Goal: Task Accomplishment & Management: Manage account settings

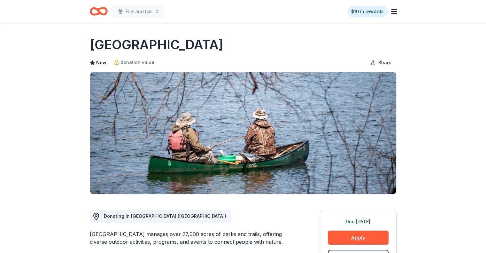
click at [391, 15] on icon "button" at bounding box center [394, 12] width 8 height 8
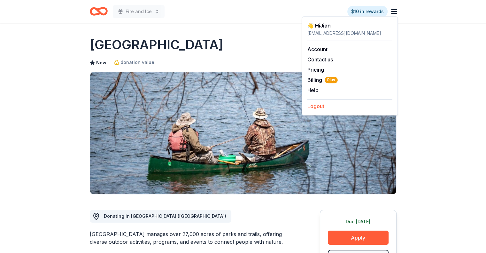
click at [310, 107] on button "Logout" at bounding box center [315, 106] width 17 height 8
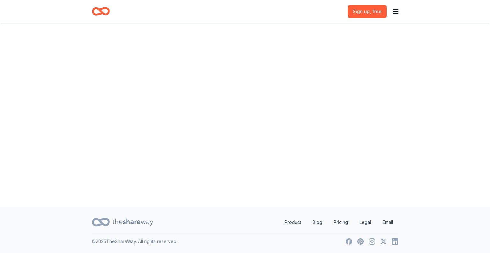
click at [396, 9] on icon "button" at bounding box center [396, 12] width 8 height 8
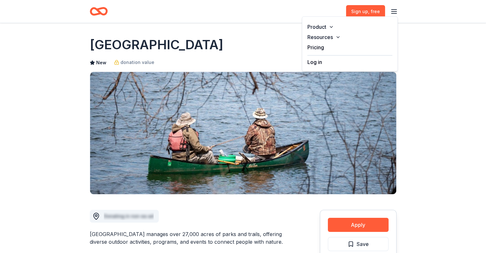
click at [321, 61] on button "Log in" at bounding box center [314, 62] width 15 height 8
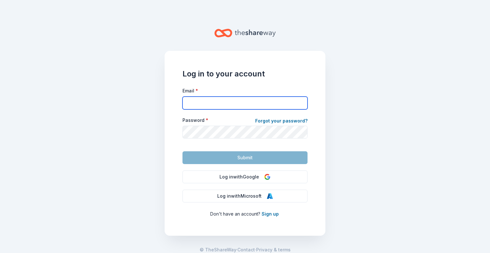
click at [226, 99] on input "Email *" at bounding box center [245, 102] width 125 height 13
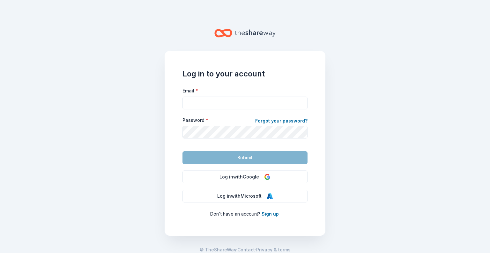
click at [212, 106] on input "Email *" at bounding box center [245, 102] width 125 height 13
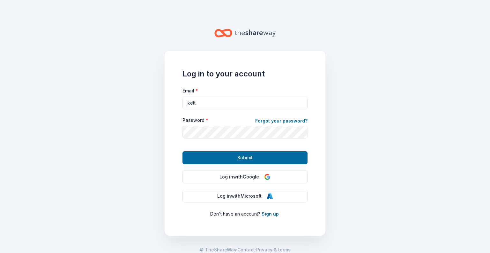
type input "[EMAIL_ADDRESS][DOMAIN_NAME]"
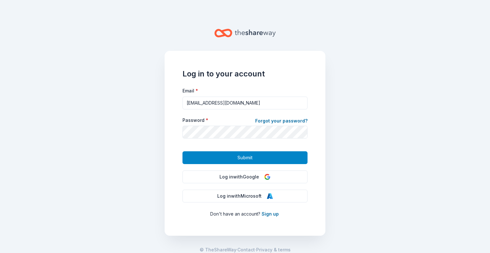
click at [211, 157] on button "Submit" at bounding box center [245, 157] width 125 height 13
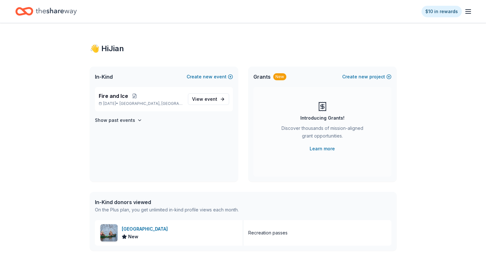
click at [73, 107] on div "👋 Hi Jian In-Kind Create new event Fire and Ice [DATE] • [GEOGRAPHIC_DATA], [GE…" at bounding box center [243, 195] width 486 height 345
click at [465, 13] on line "button" at bounding box center [467, 13] width 5 height 0
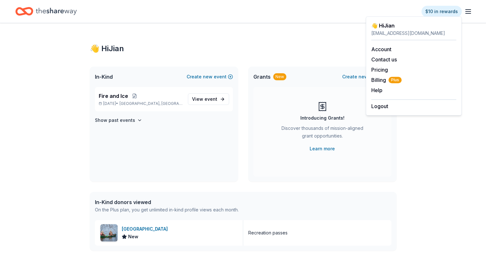
click at [389, 54] on div "Account Contact us Pricing Billing Plus Help Earn rewards" at bounding box center [413, 69] width 85 height 59
click at [390, 51] on link "Account" at bounding box center [381, 49] width 20 height 6
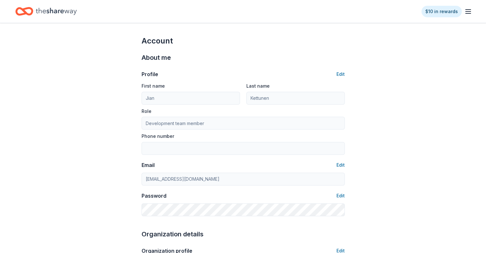
click at [334, 76] on div "Profile Edit" at bounding box center [242, 74] width 203 height 8
click at [337, 74] on button "Edit" at bounding box center [340, 74] width 8 height 8
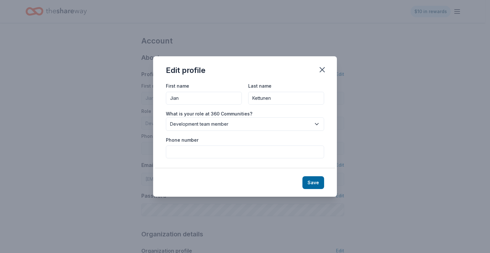
drag, startPoint x: 206, startPoint y: 99, endPoint x: 132, endPoint y: 104, distance: 73.3
click at [132, 104] on div "Edit profile First name [PERSON_NAME] Last name [PERSON_NAME] What is your role…" at bounding box center [245, 126] width 490 height 253
type input "[PERSON_NAME]"
type input "Darcourt"
click at [317, 177] on button "Save" at bounding box center [314, 182] width 22 height 13
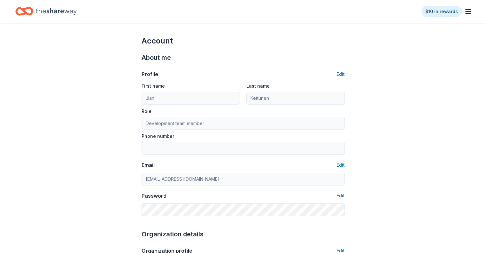
type input "[PERSON_NAME]"
type input "Darcourt"
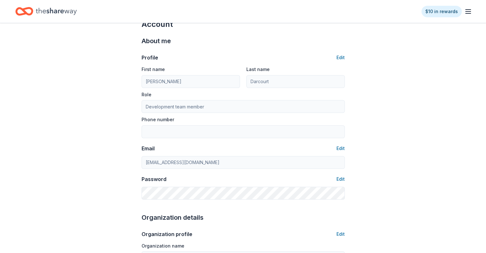
scroll to position [32, 0]
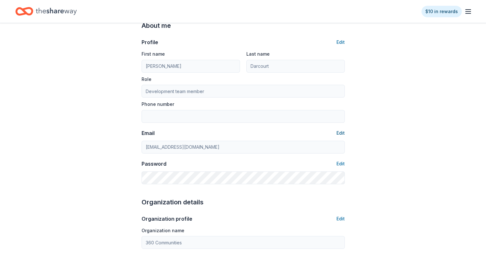
click at [339, 133] on button "Edit" at bounding box center [340, 133] width 8 height 8
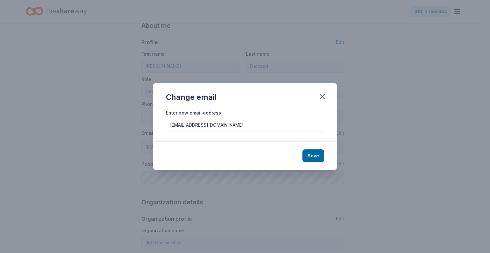
drag, startPoint x: 189, startPoint y: 126, endPoint x: 69, endPoint y: 137, distance: 120.5
click at [69, 137] on div "Change email Enter new email address [EMAIL_ADDRESS][DOMAIN_NAME] Save" at bounding box center [245, 126] width 490 height 253
type input "[EMAIL_ADDRESS][DOMAIN_NAME]"
click at [313, 150] on button "Save" at bounding box center [314, 155] width 22 height 13
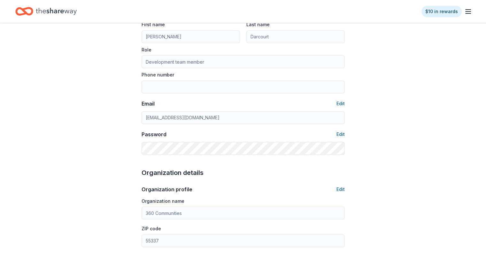
scroll to position [96, 0]
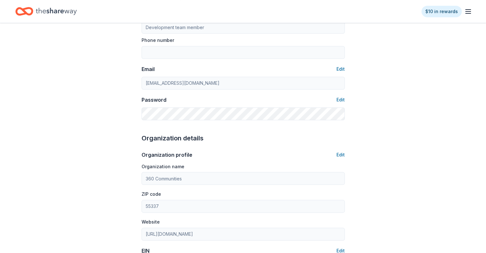
type input "[EMAIL_ADDRESS][DOMAIN_NAME]"
click at [341, 100] on button "Edit" at bounding box center [340, 100] width 8 height 8
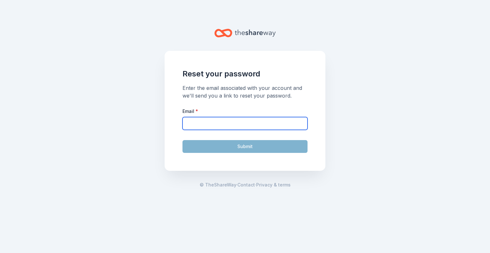
click at [219, 125] on input "Email *" at bounding box center [245, 123] width 125 height 13
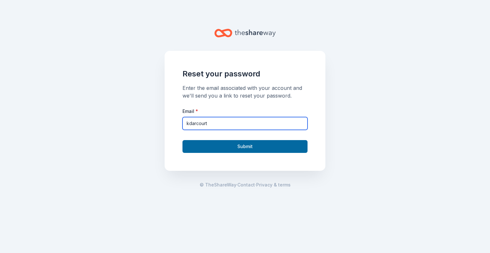
type input "[EMAIL_ADDRESS][DOMAIN_NAME]"
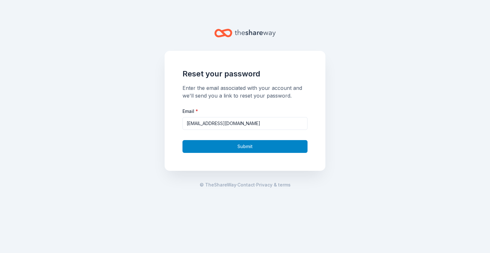
click at [207, 144] on button "Submit" at bounding box center [245, 146] width 125 height 13
